Goal: Information Seeking & Learning: Learn about a topic

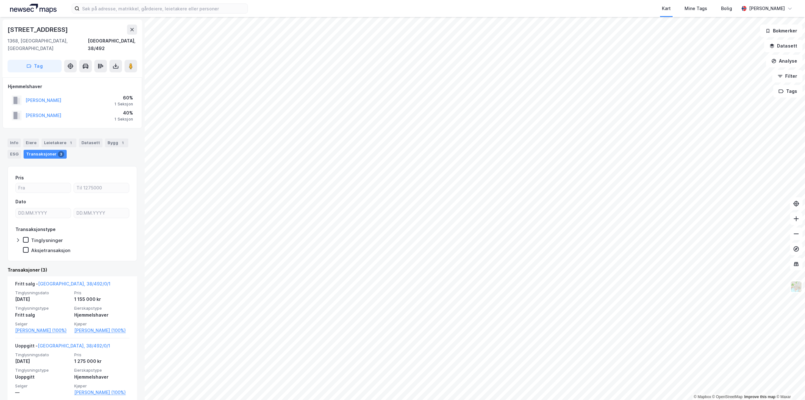
click at [553, 5] on div "Kart Mine Tags Bolig" at bounding box center [508, 8] width 461 height 17
click at [141, 9] on input at bounding box center [164, 8] width 168 height 9
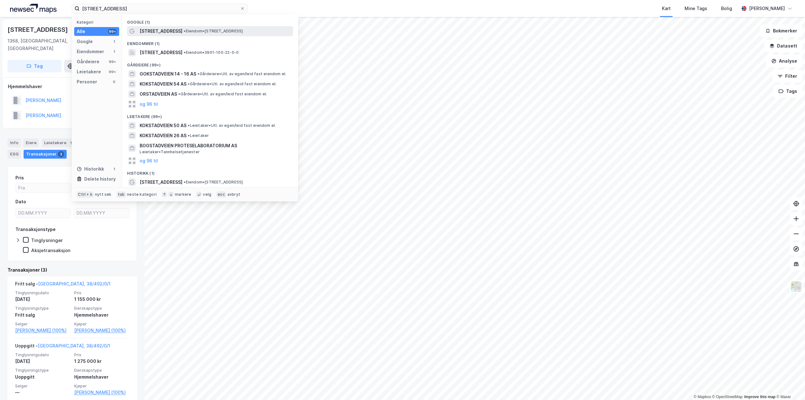
click at [172, 35] on div "[STREET_ADDRESS] • Eiendom • [STREET_ADDRESS]" at bounding box center [210, 31] width 166 height 10
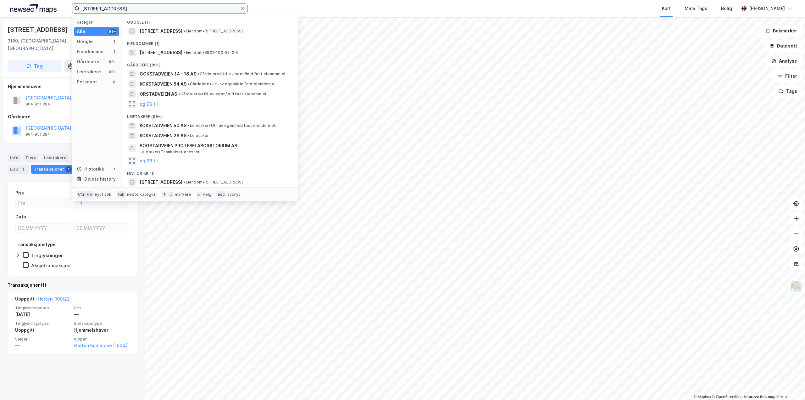
drag, startPoint x: 211, startPoint y: 11, endPoint x: -33, endPoint y: 8, distance: 244.0
click at [0, 8] on html "[STREET_ADDRESS] Kategori Alle 99+ Google 1 Eiendommer 1 Gårdeiere 99+ Leietake…" at bounding box center [402, 200] width 805 height 400
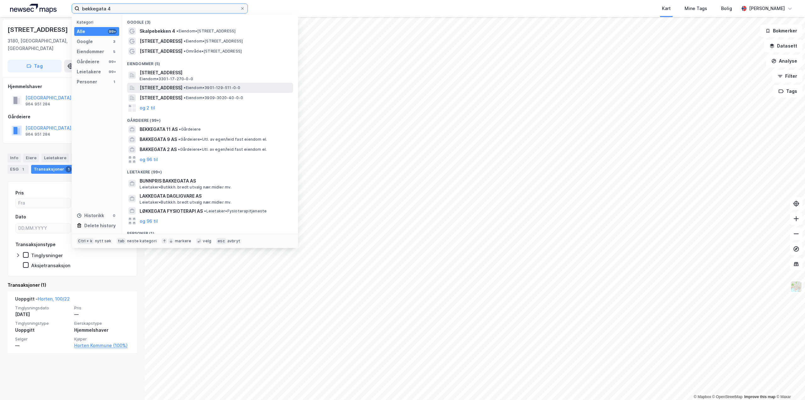
type input "bekkegata 4"
click at [182, 87] on span "[STREET_ADDRESS]" at bounding box center [161, 88] width 43 height 8
